Goal: Task Accomplishment & Management: Use online tool/utility

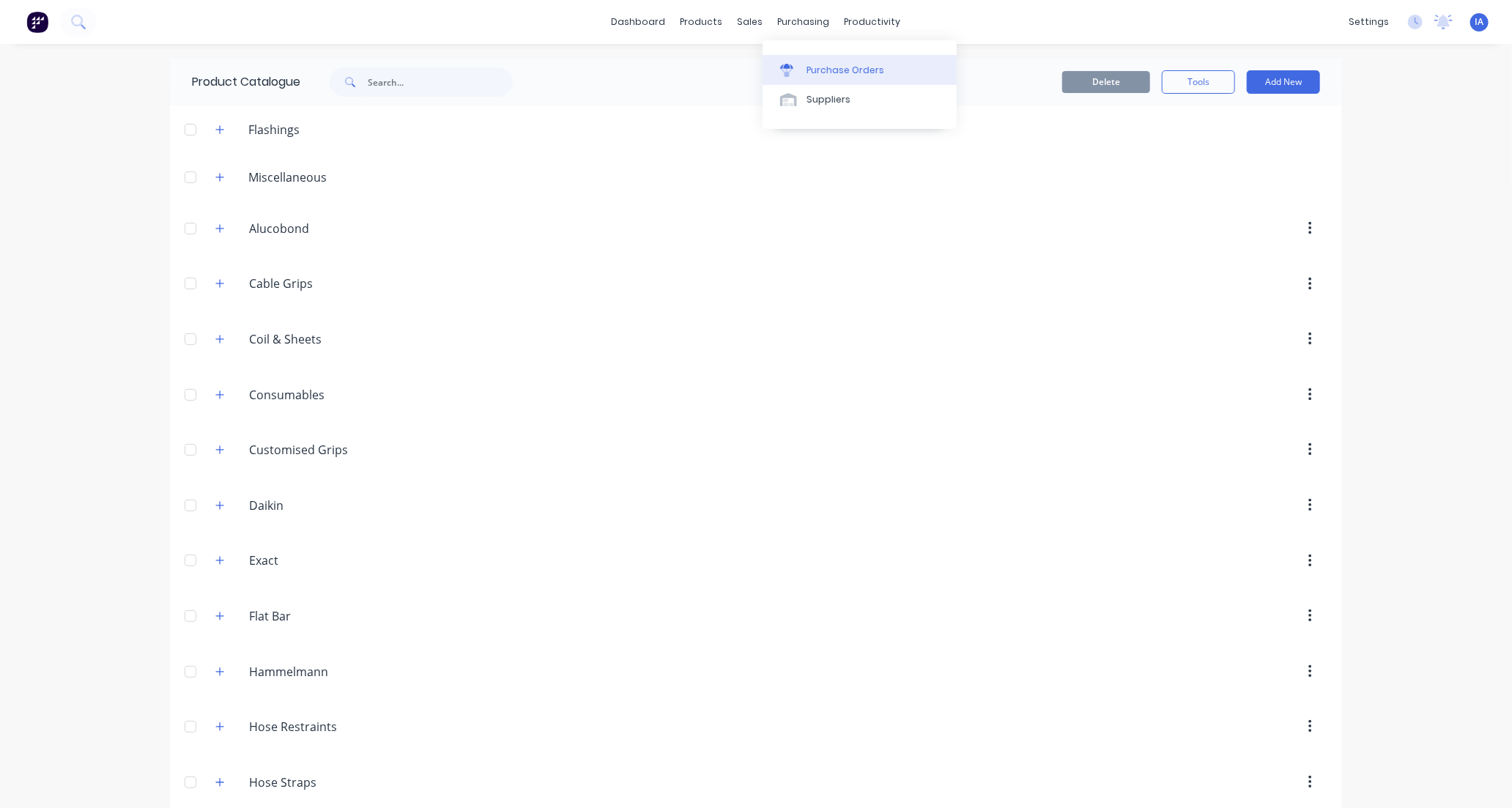
click at [862, 71] on div "Purchase Orders" at bounding box center [846, 71] width 78 height 14
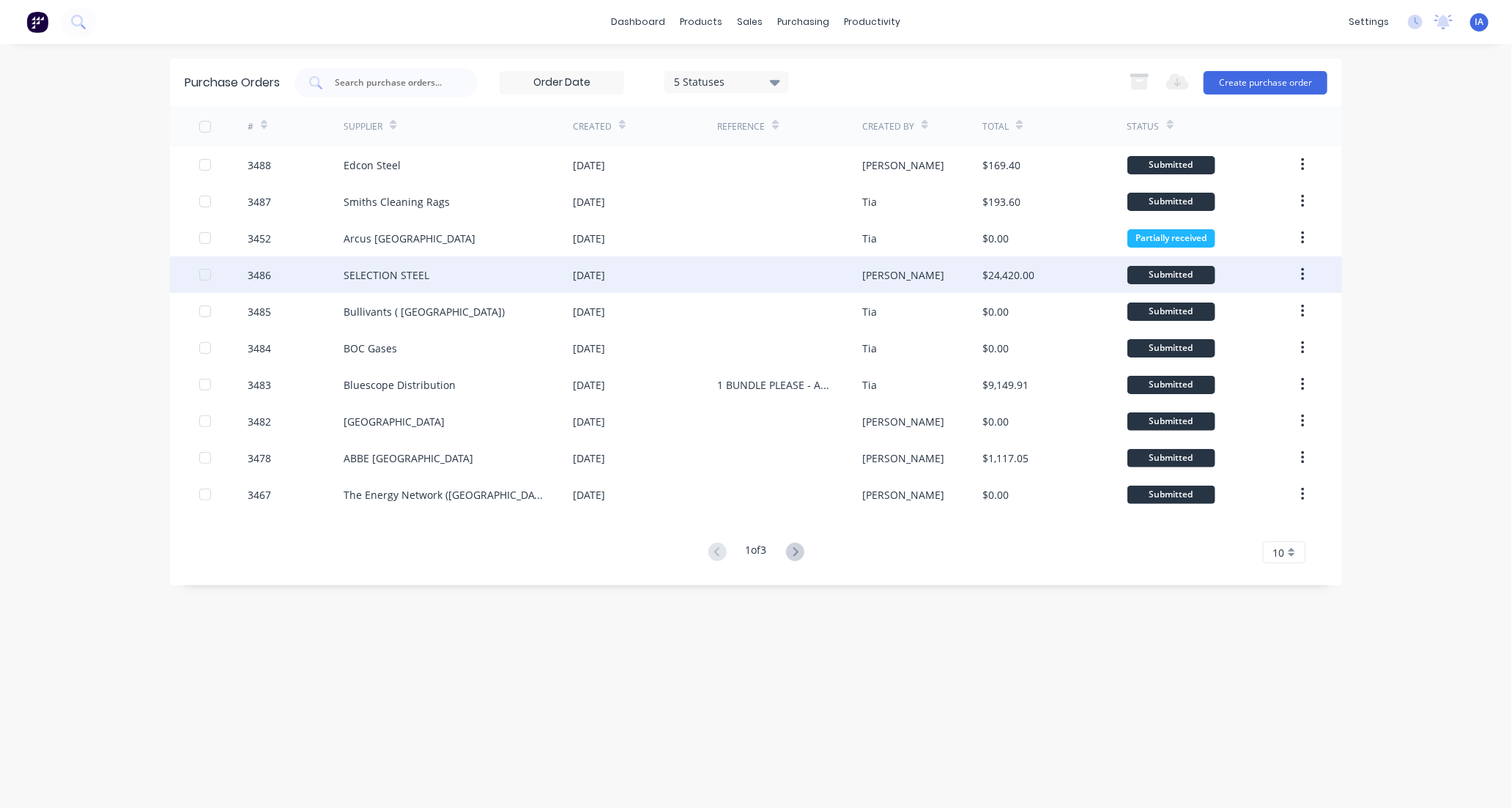
click at [315, 281] on div "3486" at bounding box center [296, 275] width 97 height 37
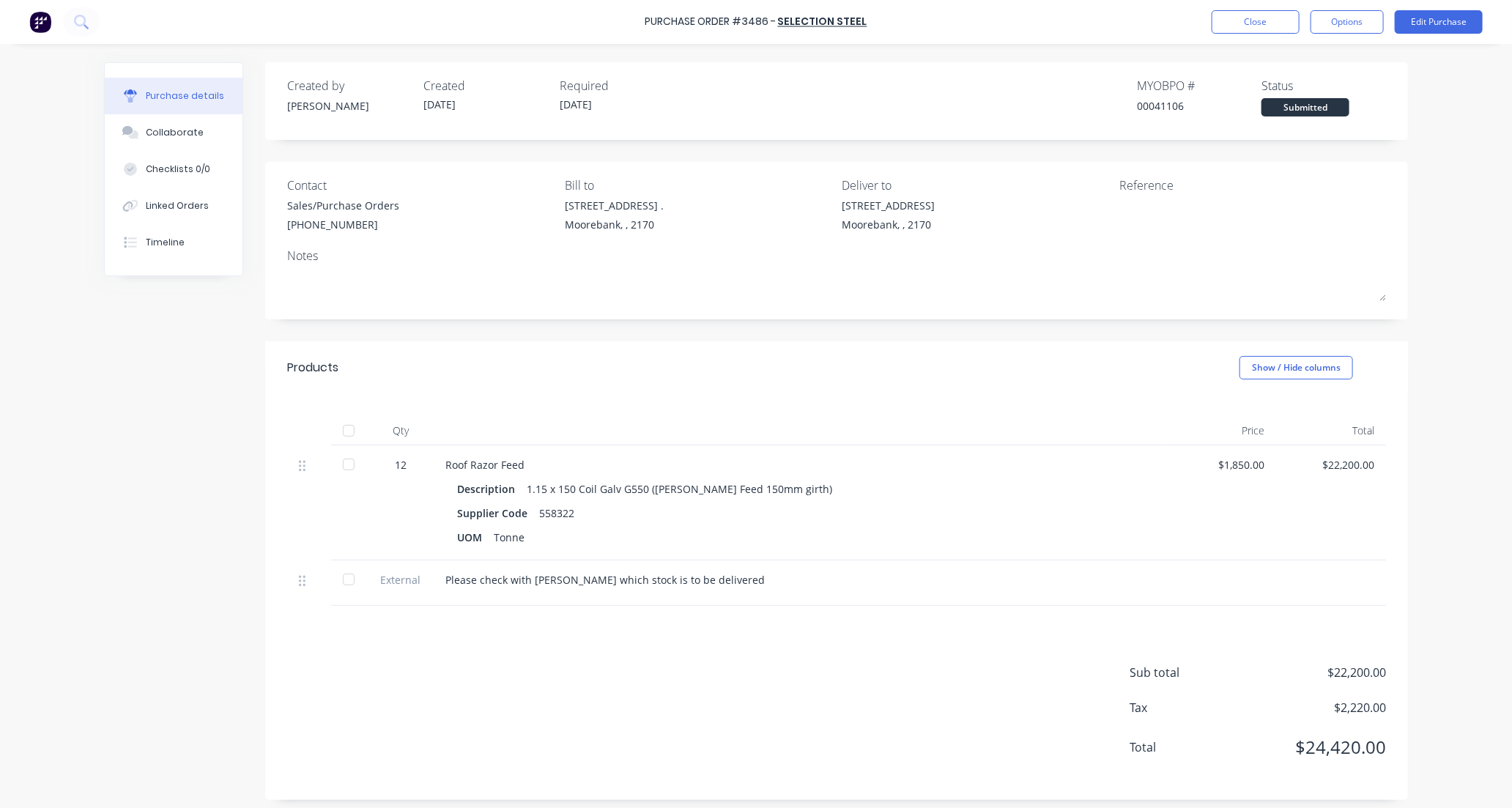
click at [343, 434] on div at bounding box center [349, 431] width 29 height 29
click at [186, 133] on div "Collaborate" at bounding box center [175, 133] width 58 height 14
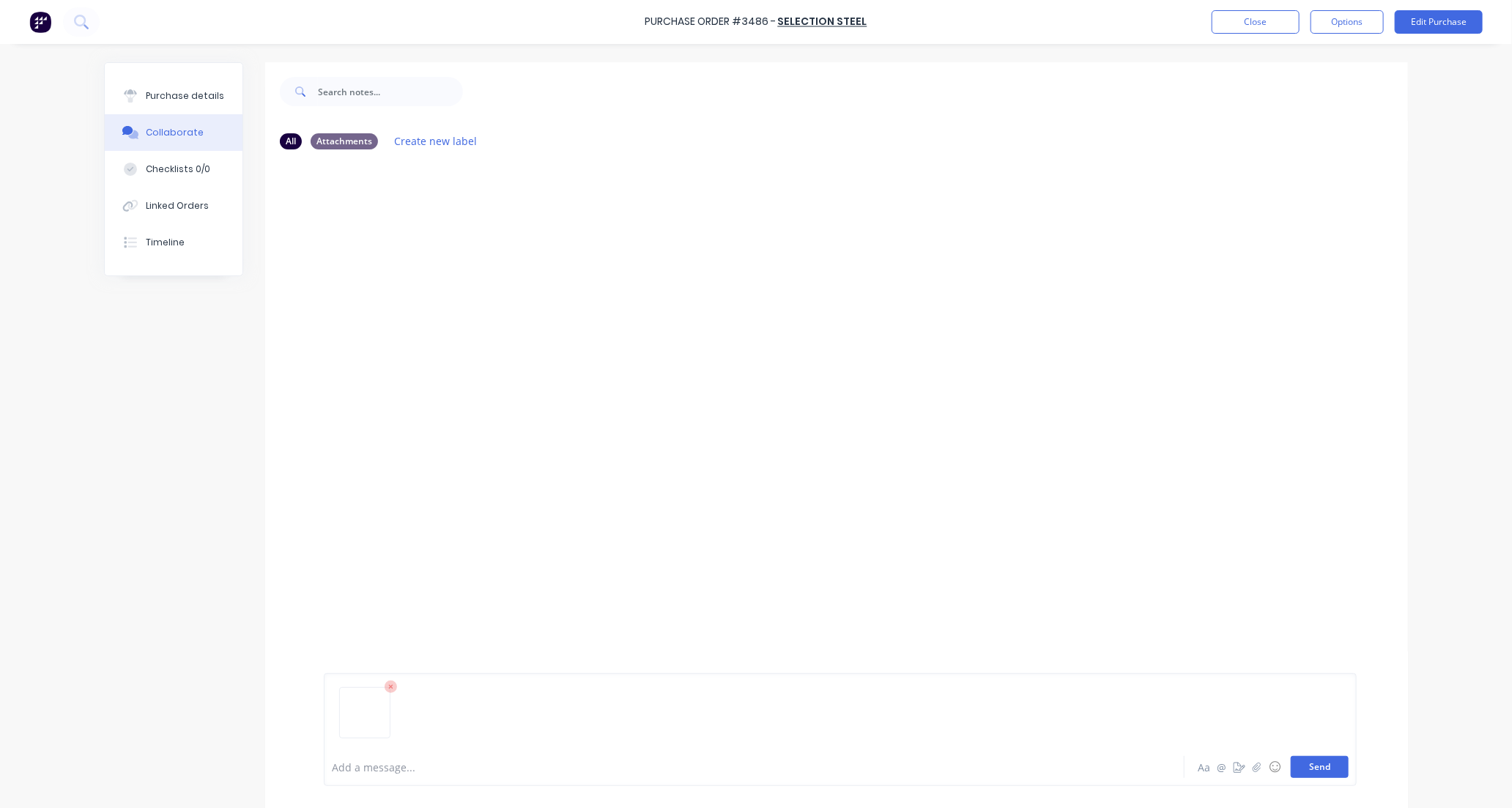
click at [1307, 769] on button "Send" at bounding box center [1320, 767] width 58 height 22
click at [1243, 25] on button "Close" at bounding box center [1256, 22] width 88 height 23
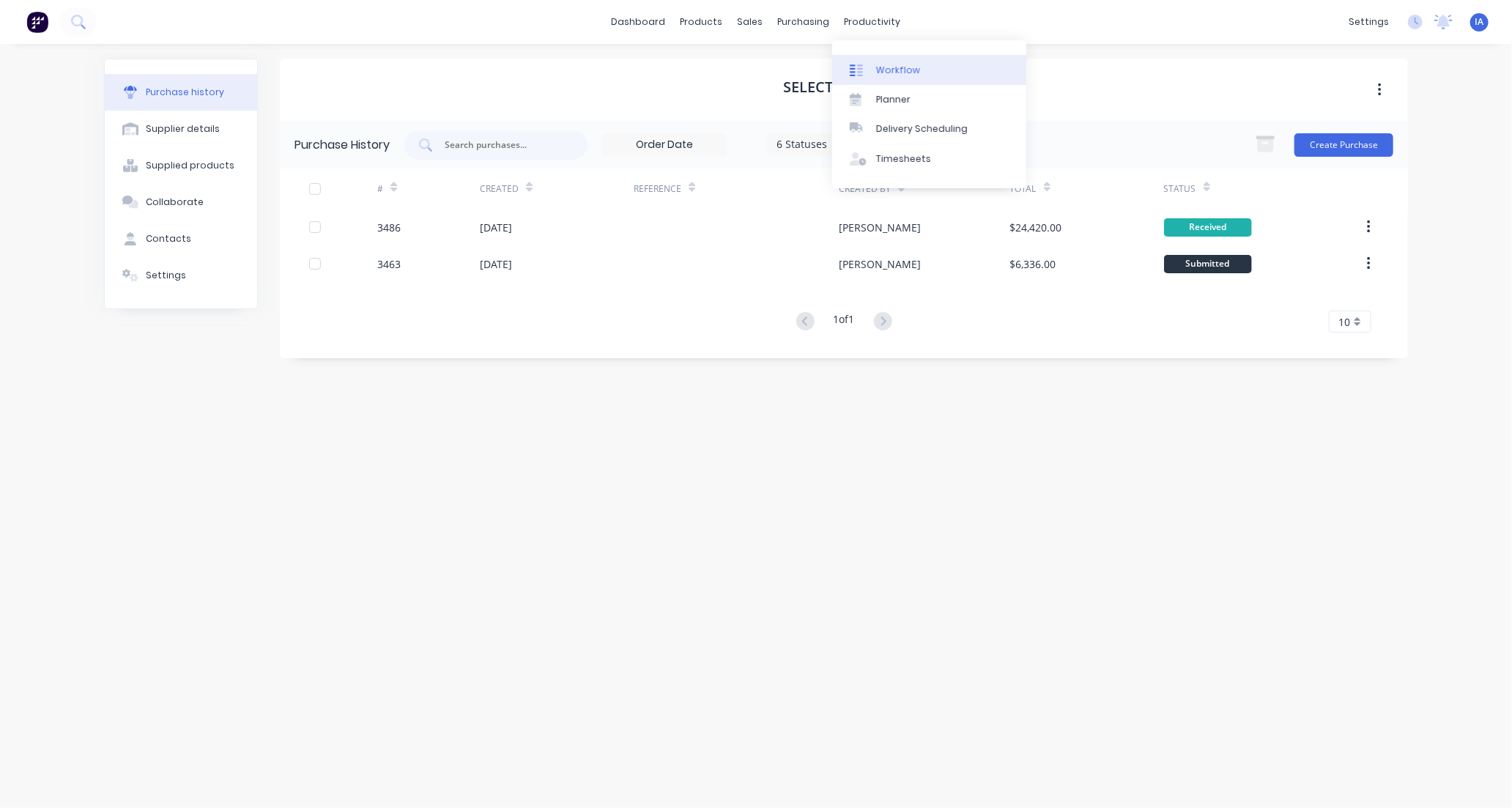
click at [916, 64] on div "Workflow" at bounding box center [897, 71] width 44 height 14
